Goal: Information Seeking & Learning: Learn about a topic

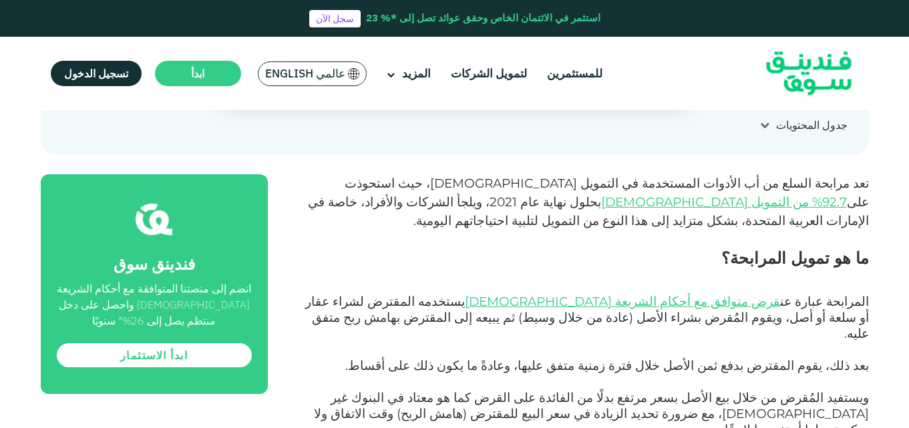
scroll to position [467, 0]
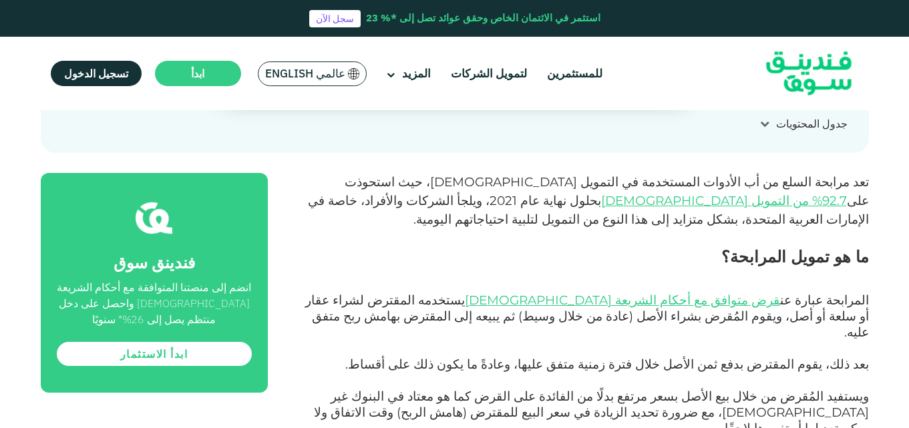
drag, startPoint x: 835, startPoint y: 185, endPoint x: 814, endPoint y: 196, distance: 23.6
click at [800, 188] on span "تعد مرابحة السلع من أب الأدوات المستخدمة في التمويل [DEMOGRAPHIC_DATA]، حيث است…" at bounding box center [607, 191] width 524 height 34
drag, startPoint x: 849, startPoint y: 220, endPoint x: 815, endPoint y: 223, distance: 33.6
click at [815, 229] on p at bounding box center [583, 237] width 571 height 16
drag, startPoint x: 815, startPoint y: 223, endPoint x: 749, endPoint y: 229, distance: 66.4
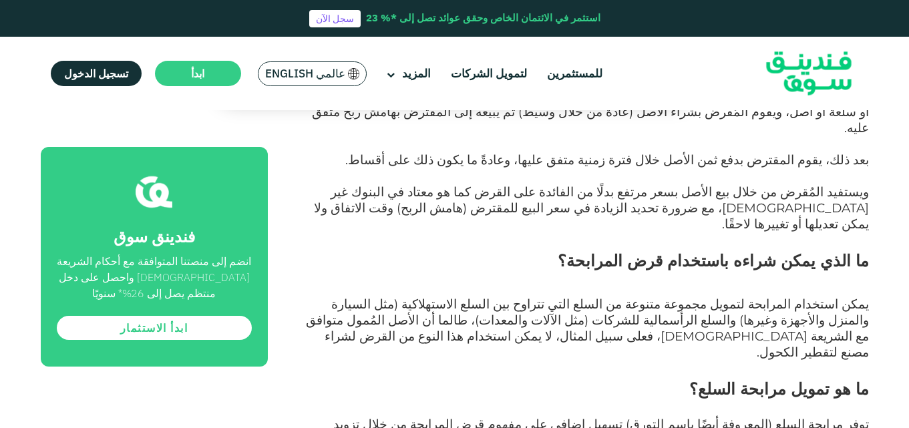
scroll to position [868, 0]
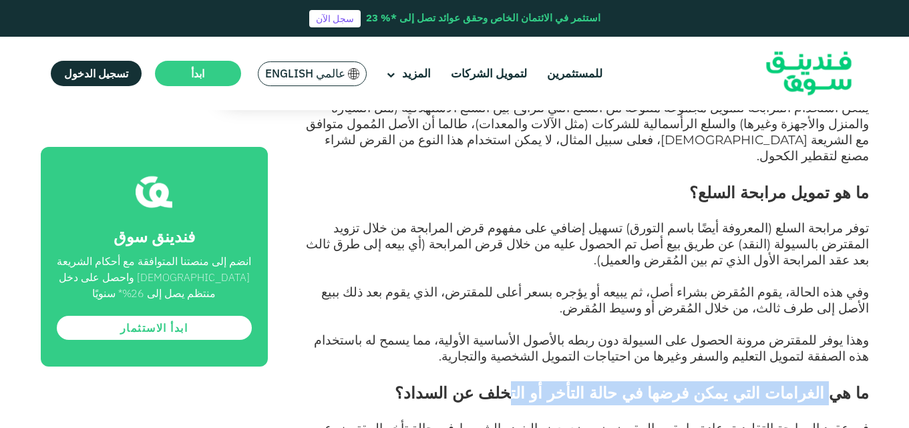
drag, startPoint x: 788, startPoint y: 313, endPoint x: 547, endPoint y: 304, distance: 241.2
click at [563, 383] on span "ما هي الغرامات التي يمكن فرضها في حالة التأخر أو التخلف عن السداد؟" at bounding box center [632, 392] width 474 height 19
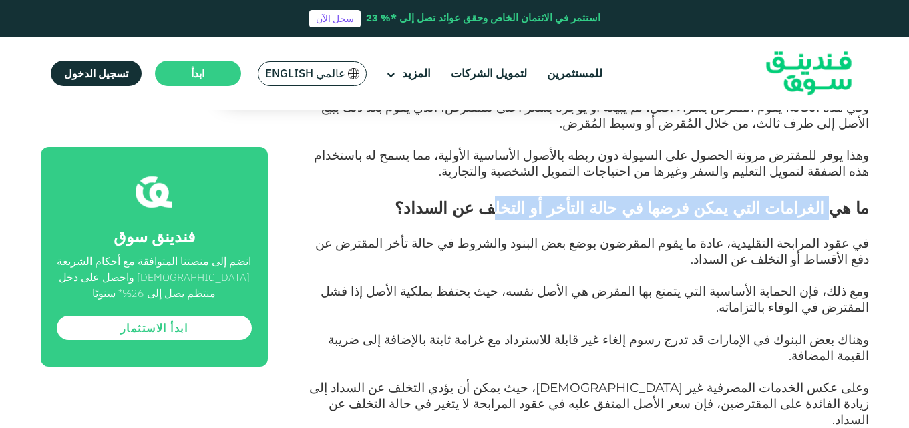
scroll to position [1202, 0]
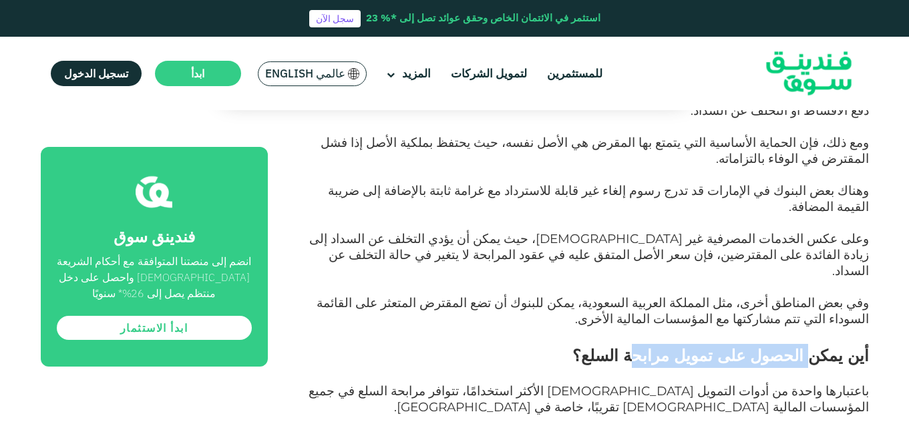
drag, startPoint x: 821, startPoint y: 208, endPoint x: 664, endPoint y: 216, distance: 156.4
click at [672, 346] on span "أين يمكن الحصول على تمويل مرابحة السلع؟" at bounding box center [720, 355] width 297 height 19
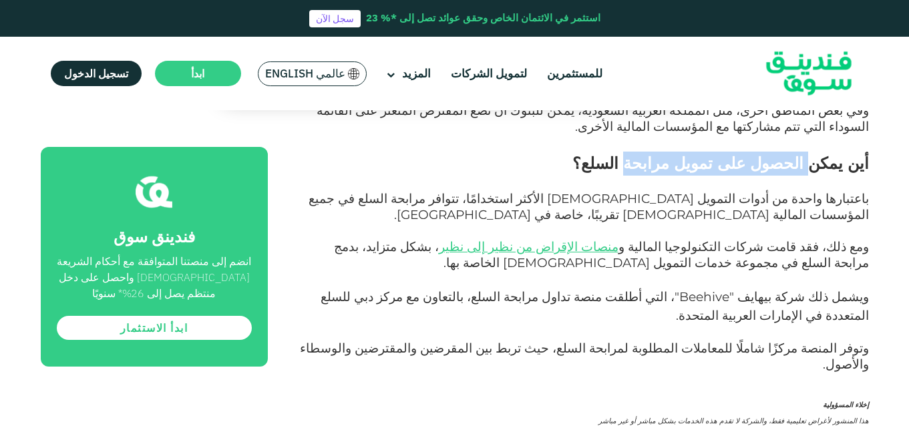
scroll to position [1269, 0]
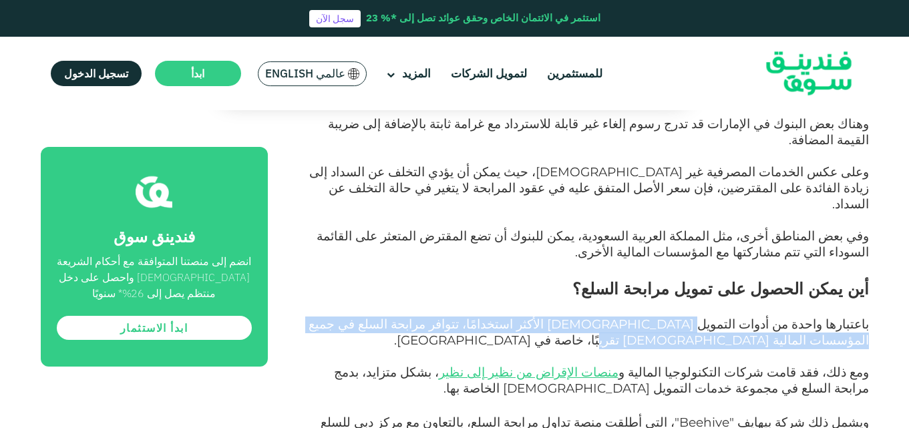
drag, startPoint x: 849, startPoint y: 186, endPoint x: 735, endPoint y: 183, distance: 114.2
click at [735, 317] on span "باعتبارها واحدة من أدوات التمويل [DEMOGRAPHIC_DATA] الأكثر استخدامًا، تتوافر مر…" at bounding box center [589, 332] width 560 height 31
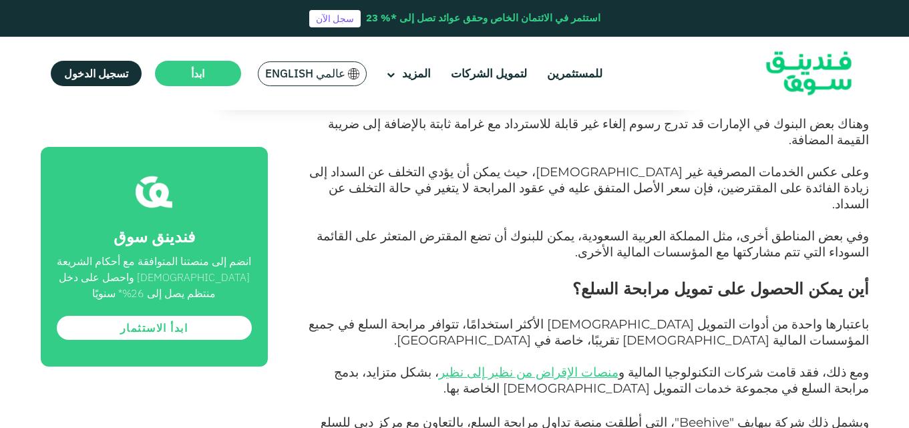
click at [722, 317] on p "باعتبارها واحدة من أدوات التمويل [DEMOGRAPHIC_DATA] الأكثر استخدامًا، تتوافر مر…" at bounding box center [583, 333] width 571 height 32
drag, startPoint x: 628, startPoint y: 178, endPoint x: 431, endPoint y: 173, distance: 197.7
click at [423, 317] on span "باعتبارها واحدة من أدوات التمويل [DEMOGRAPHIC_DATA] الأكثر استخدامًا، تتوافر مر…" at bounding box center [589, 332] width 560 height 31
drag, startPoint x: 779, startPoint y: 225, endPoint x: 739, endPoint y: 224, distance: 39.4
click at [739, 365] on span "ومع ذلك، فقد قامت شركات التكنولوجيا المالية و منصات الإقراض من نظير إلى نظير ، …" at bounding box center [601, 380] width 535 height 31
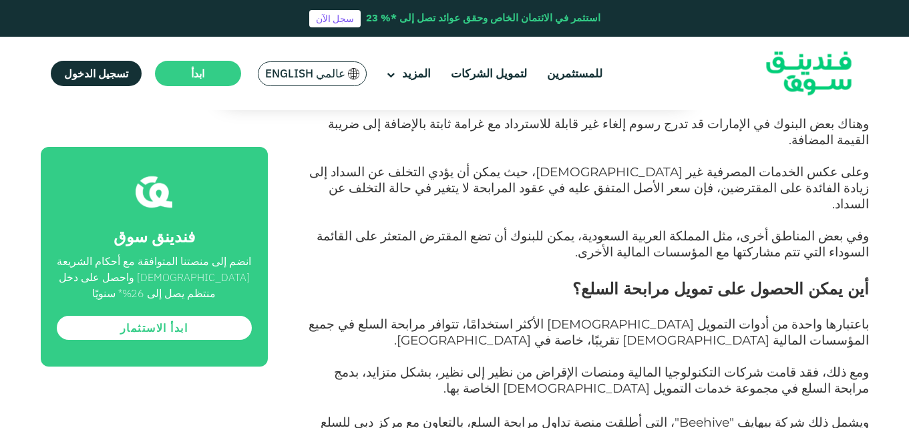
drag, startPoint x: 707, startPoint y: 224, endPoint x: 673, endPoint y: 222, distance: 34.1
click at [707, 365] on span "ومع ذلك، فقد قامت شركات التكنولوجيا المالية و منصات الإقراض من نظير إلى نظير ، …" at bounding box center [601, 380] width 535 height 31
